Goal: Transaction & Acquisition: Register for event/course

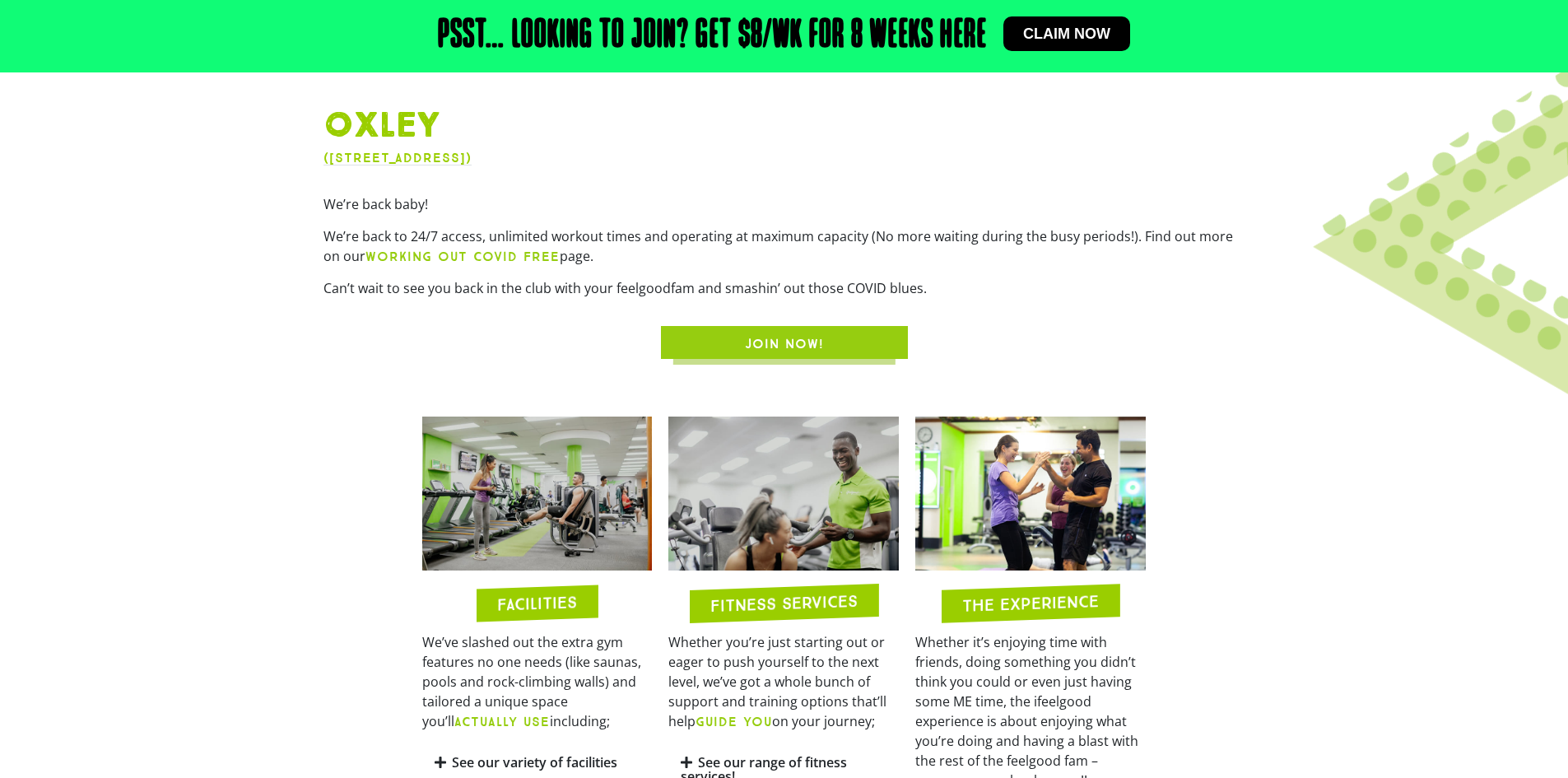
scroll to position [741, 0]
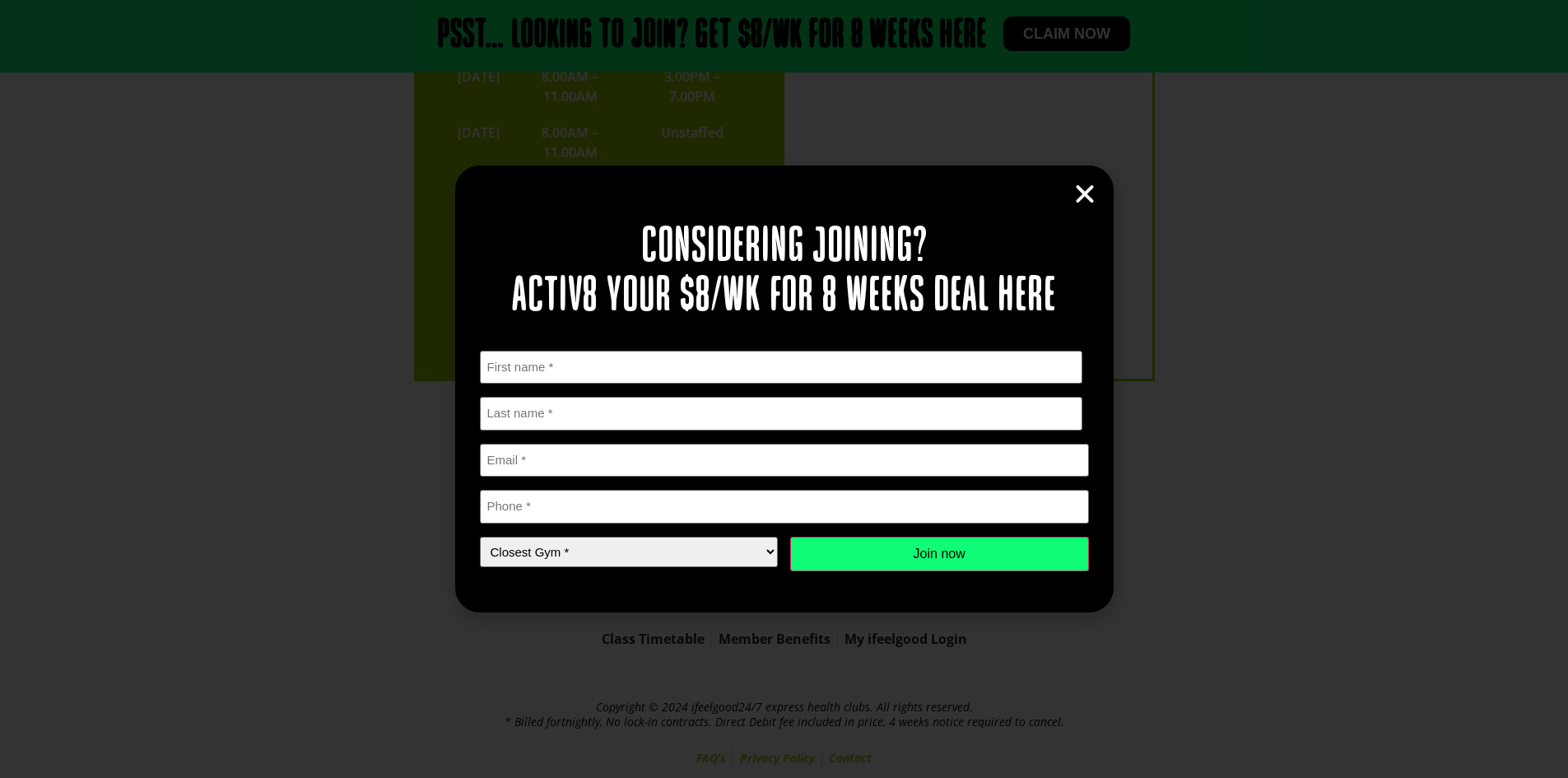
scroll to position [3787, 0]
click at [1093, 35] on div "Considering joining? Activ8 your $8/wk for 8 weeks deal here " * " indicates re…" at bounding box center [784, 389] width 1568 height 778
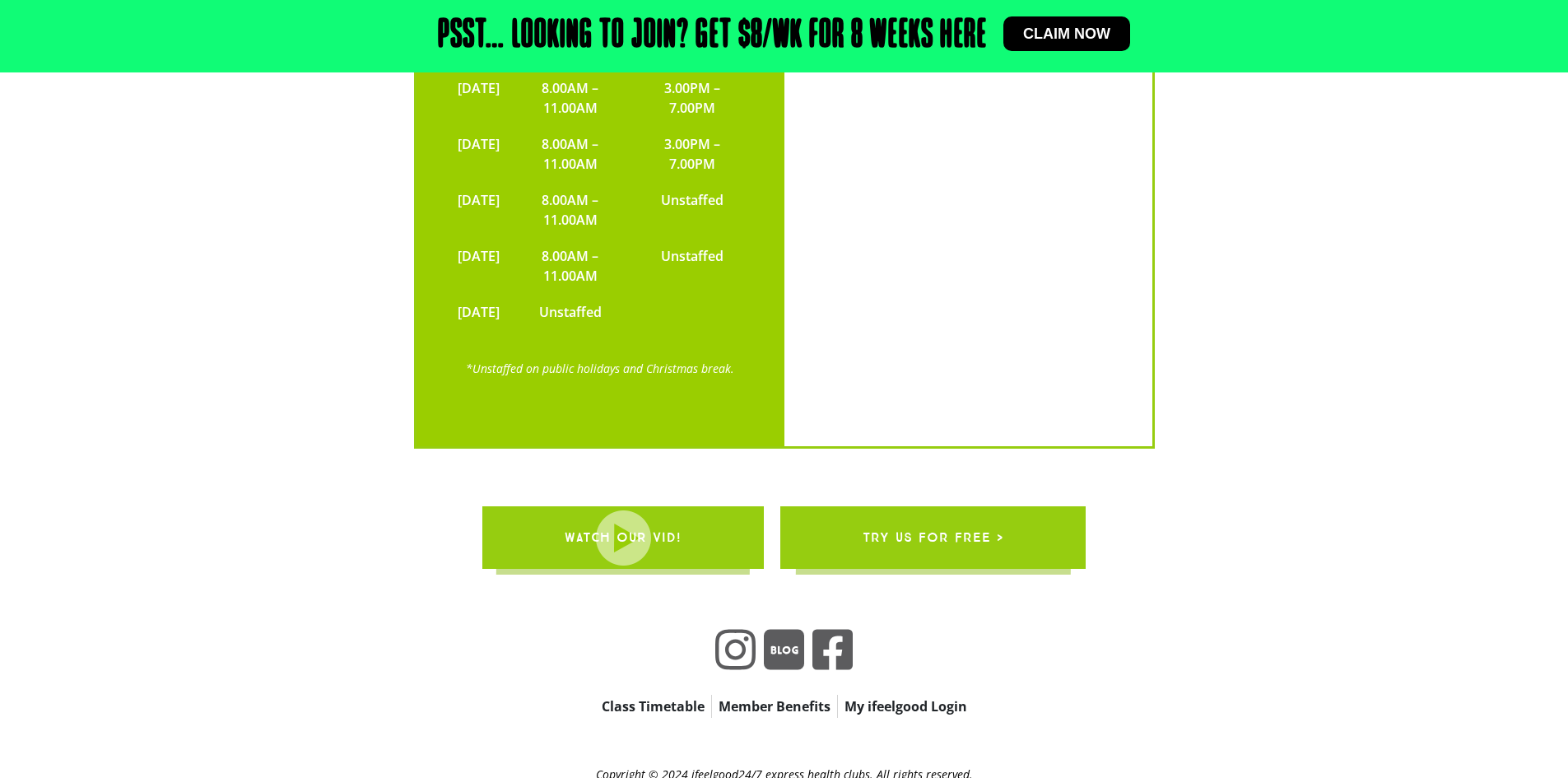
click at [1060, 45] on link "Claim now" at bounding box center [1066, 33] width 127 height 34
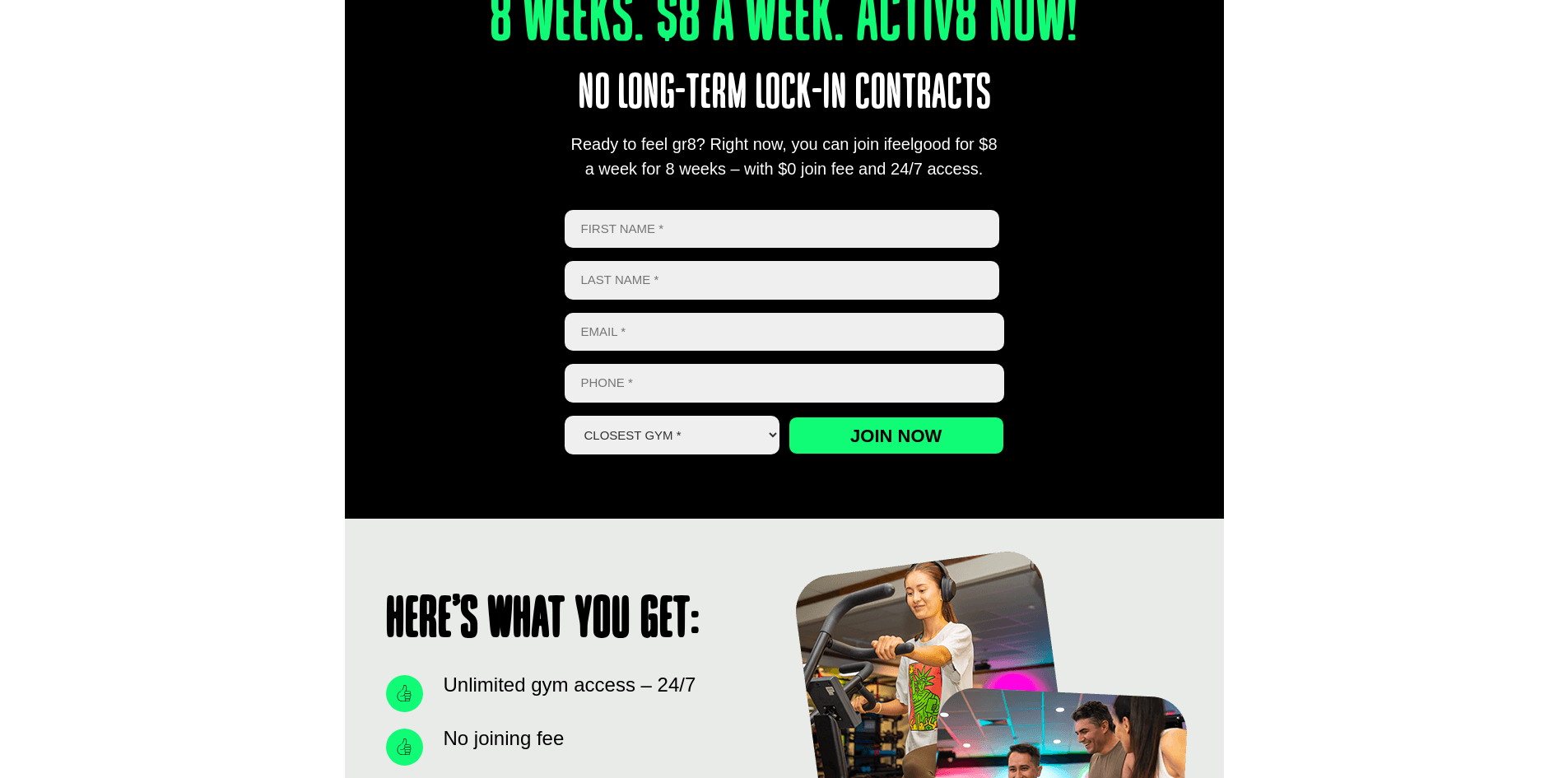
scroll to position [658, 0]
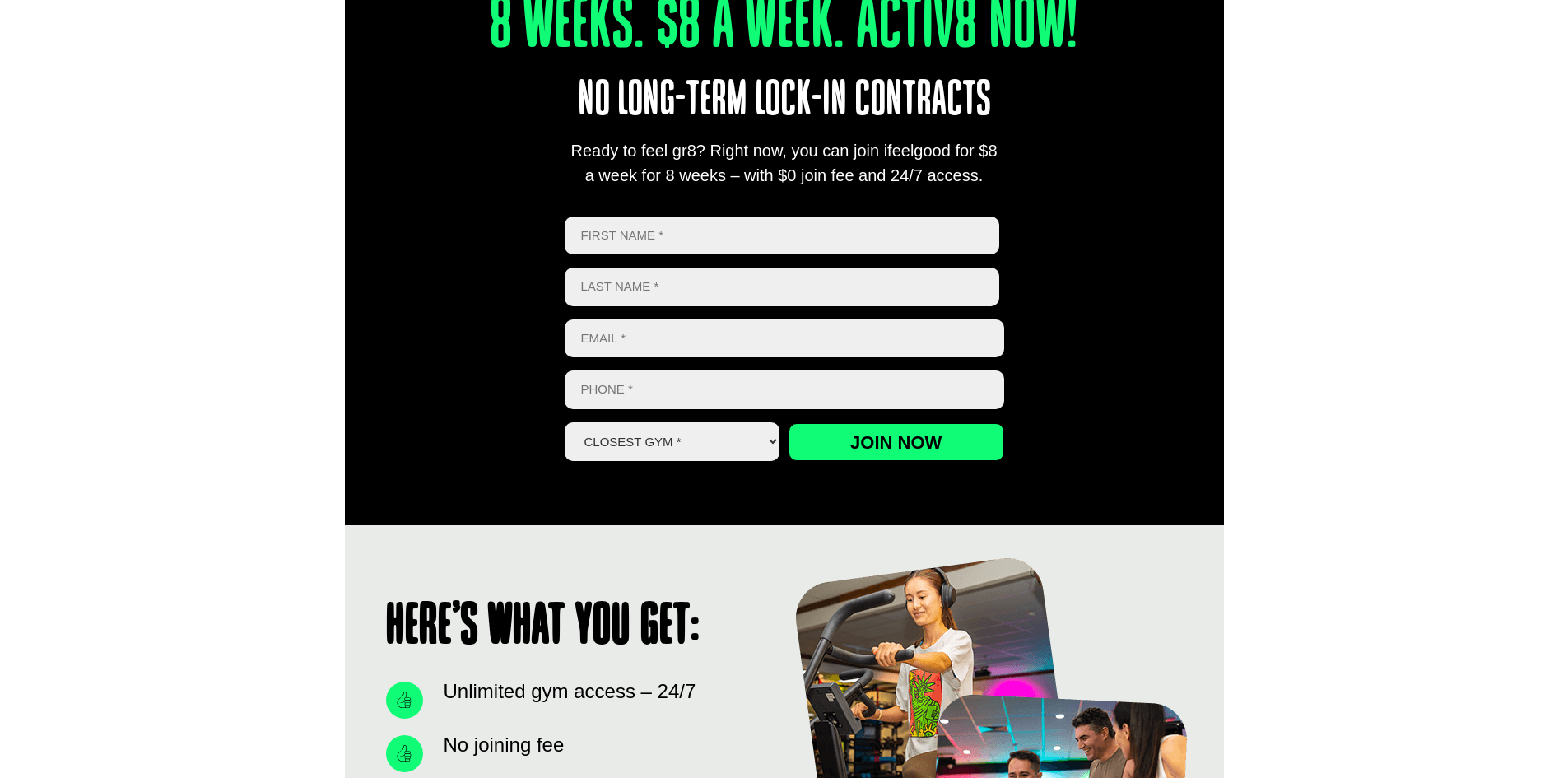
click at [626, 230] on input "First" at bounding box center [782, 236] width 436 height 39
type input "Sigmar"
type input "Tennokese"
type input "noobmaster2007@gmail.com"
drag, startPoint x: 817, startPoint y: 336, endPoint x: 447, endPoint y: 323, distance: 370.2
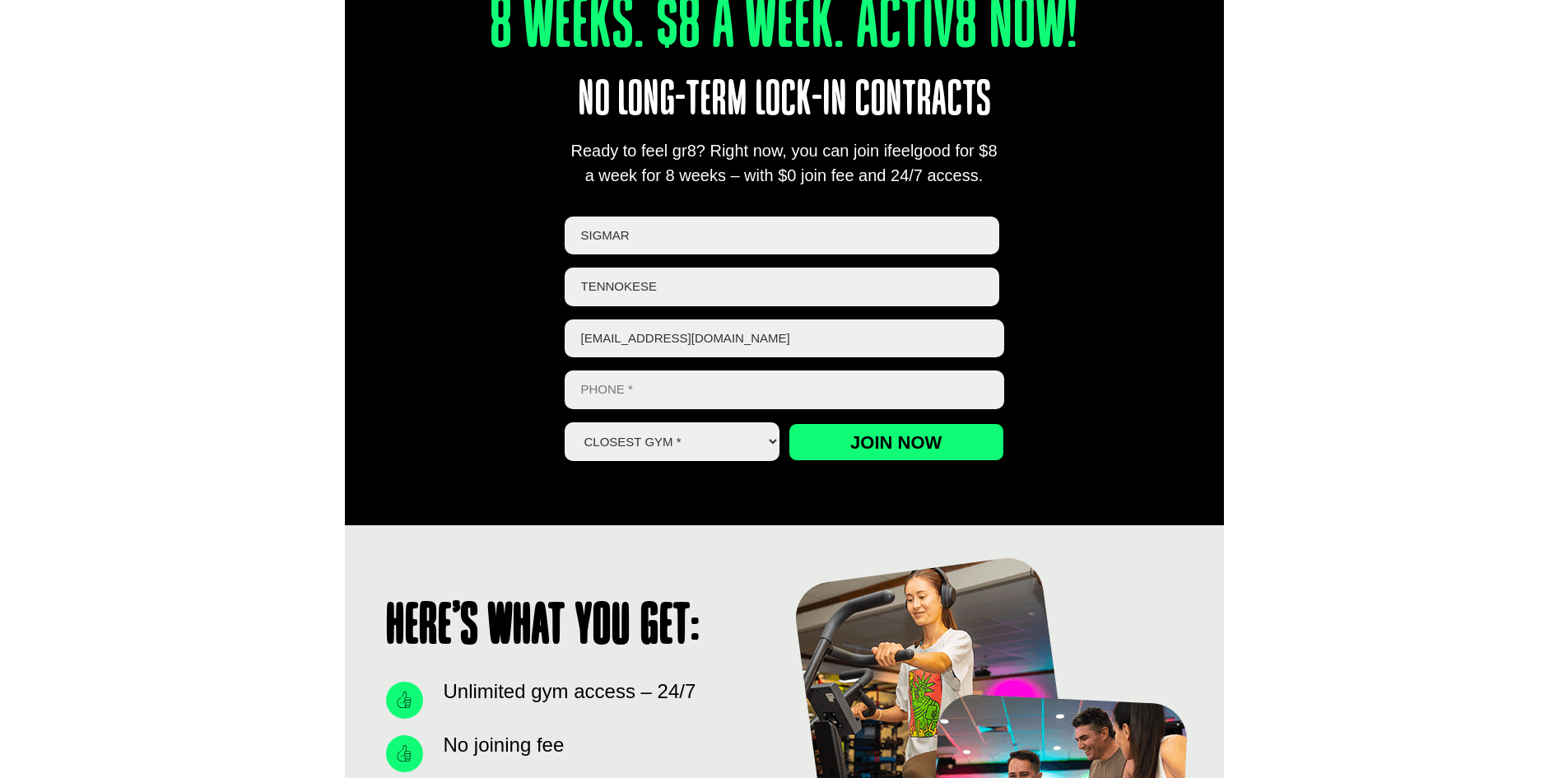
click at [447, 323] on div "8 Weeks. $8 A Week. Activ8 Now! No long-term lock-in contracts Ready to feel gr…" at bounding box center [784, 208] width 879 height 633
type input "maaltmeelis@gmail.com"
click at [700, 392] on input "Phone *" at bounding box center [784, 390] width 439 height 39
type input "0477129208"
click at [658, 440] on select "Closest Gym * Alexandra Hills Calamvale Coopers Plains Middle Park Oxley Park R…" at bounding box center [672, 442] width 216 height 39
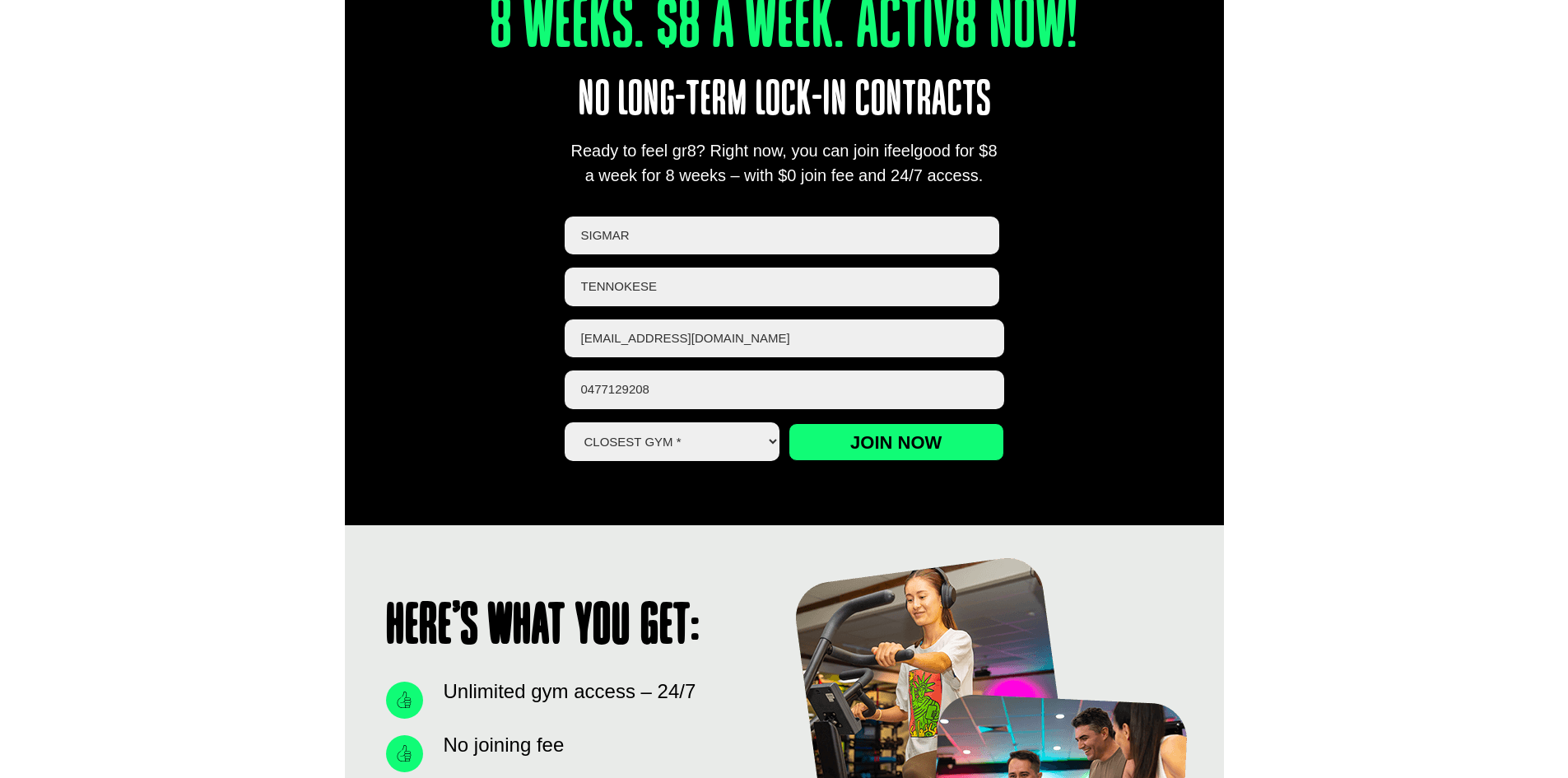
select select "Oxley"
click at [565, 422] on select "Closest Gym * Alexandra Hills Calamvale Coopers Plains Middle Park Oxley Park R…" at bounding box center [672, 442] width 216 height 39
click at [861, 435] on input "Join now" at bounding box center [896, 442] width 216 height 38
